Goal: Task Accomplishment & Management: Manage account settings

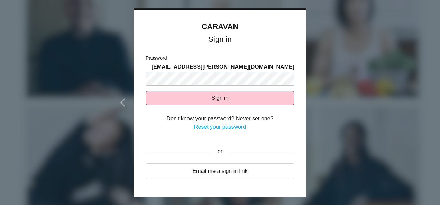
click at [222, 124] on link "Reset your password" at bounding box center [220, 127] width 52 height 6
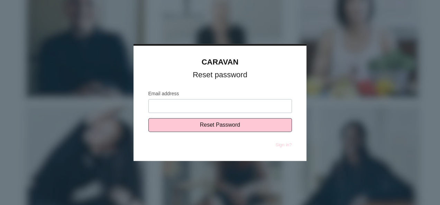
click at [169, 105] on input "Email address" at bounding box center [219, 107] width 143 height 14
click at [327, 59] on div at bounding box center [220, 102] width 440 height 205
click at [111, 76] on div at bounding box center [220, 102] width 440 height 205
click at [301, 22] on div at bounding box center [220, 102] width 440 height 205
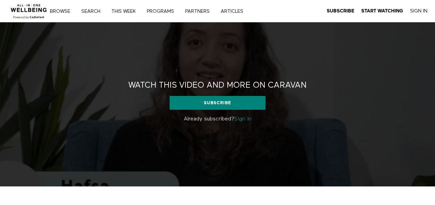
click at [241, 120] on link "Sign in" at bounding box center [242, 120] width 17 height 6
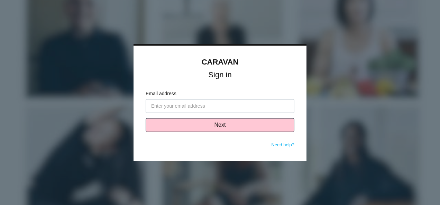
click at [174, 106] on input "Email address" at bounding box center [220, 107] width 149 height 14
type input "valentina.hernandez@tampico.com"
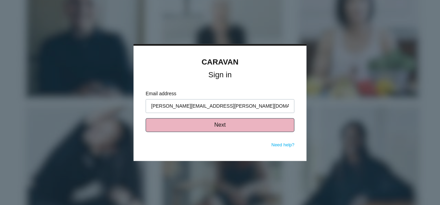
click at [219, 124] on button "Next" at bounding box center [220, 126] width 149 height 14
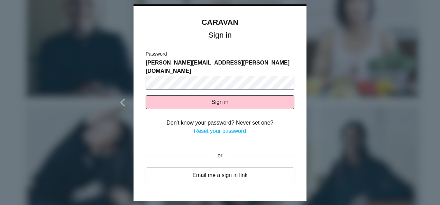
click at [146, 95] on button "Sign in" at bounding box center [220, 102] width 149 height 14
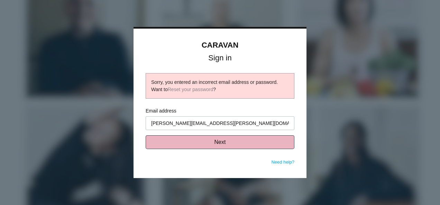
click at [227, 143] on button "Next" at bounding box center [220, 143] width 149 height 14
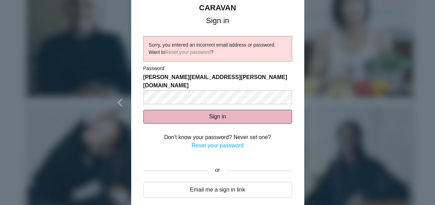
click at [216, 110] on button "Sign in" at bounding box center [217, 117] width 149 height 14
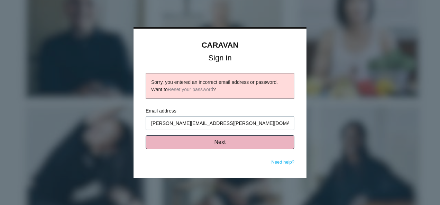
click at [223, 144] on button "Next" at bounding box center [220, 143] width 149 height 14
